Goal: Task Accomplishment & Management: Use online tool/utility

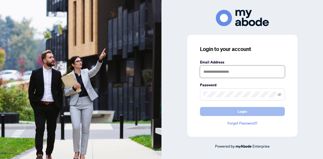
type input "**********"
click at [236, 111] on button "Login" at bounding box center [242, 111] width 85 height 9
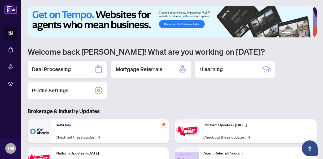
click at [70, 71] on h2 "Deal Processing" at bounding box center [51, 68] width 39 height 7
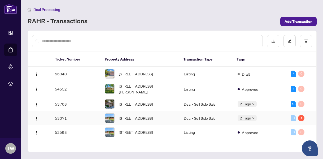
click at [82, 122] on td "53071" at bounding box center [76, 118] width 50 height 14
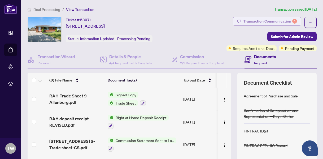
click at [251, 21] on div "Transaction Communication 1" at bounding box center [270, 21] width 54 height 8
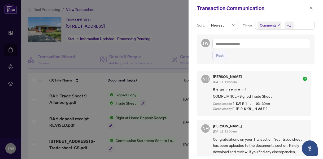
click at [171, 33] on div at bounding box center [161, 79] width 323 height 159
